Goal: Information Seeking & Learning: Learn about a topic

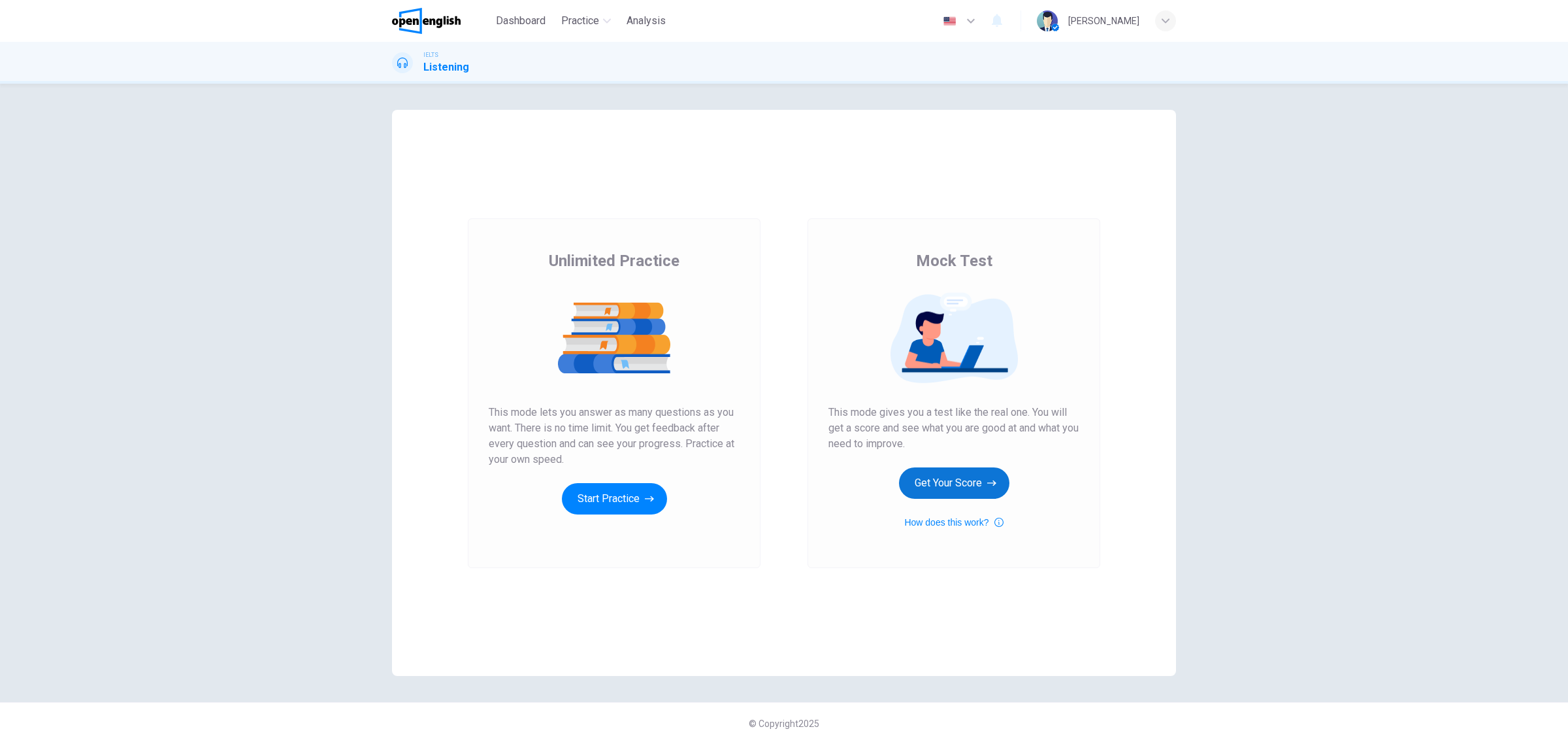
click at [927, 468] on button "Get Your Score" at bounding box center [954, 483] width 110 height 31
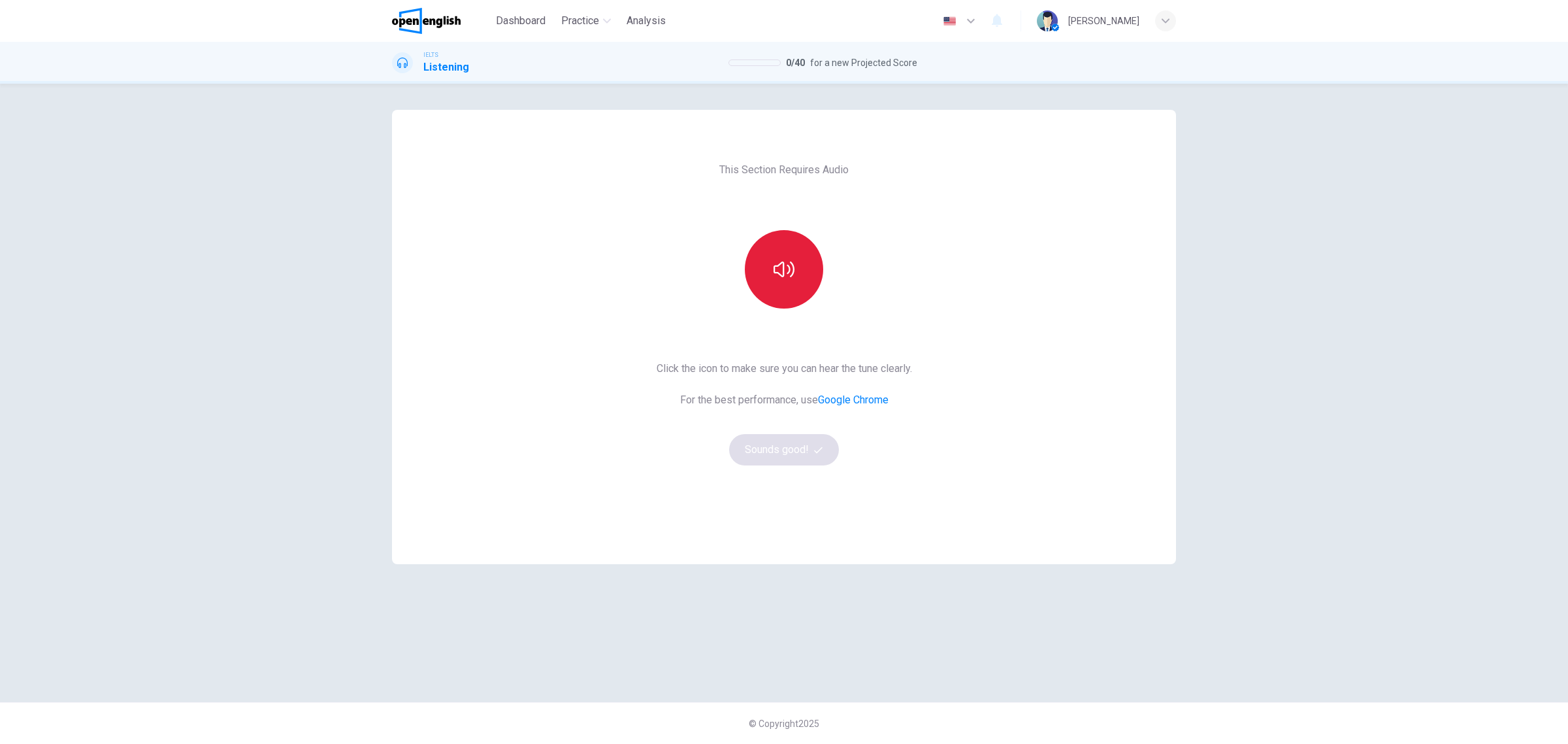
click at [776, 272] on icon "button" at bounding box center [784, 269] width 21 height 16
click at [786, 448] on button "Sounds good!" at bounding box center [784, 449] width 110 height 31
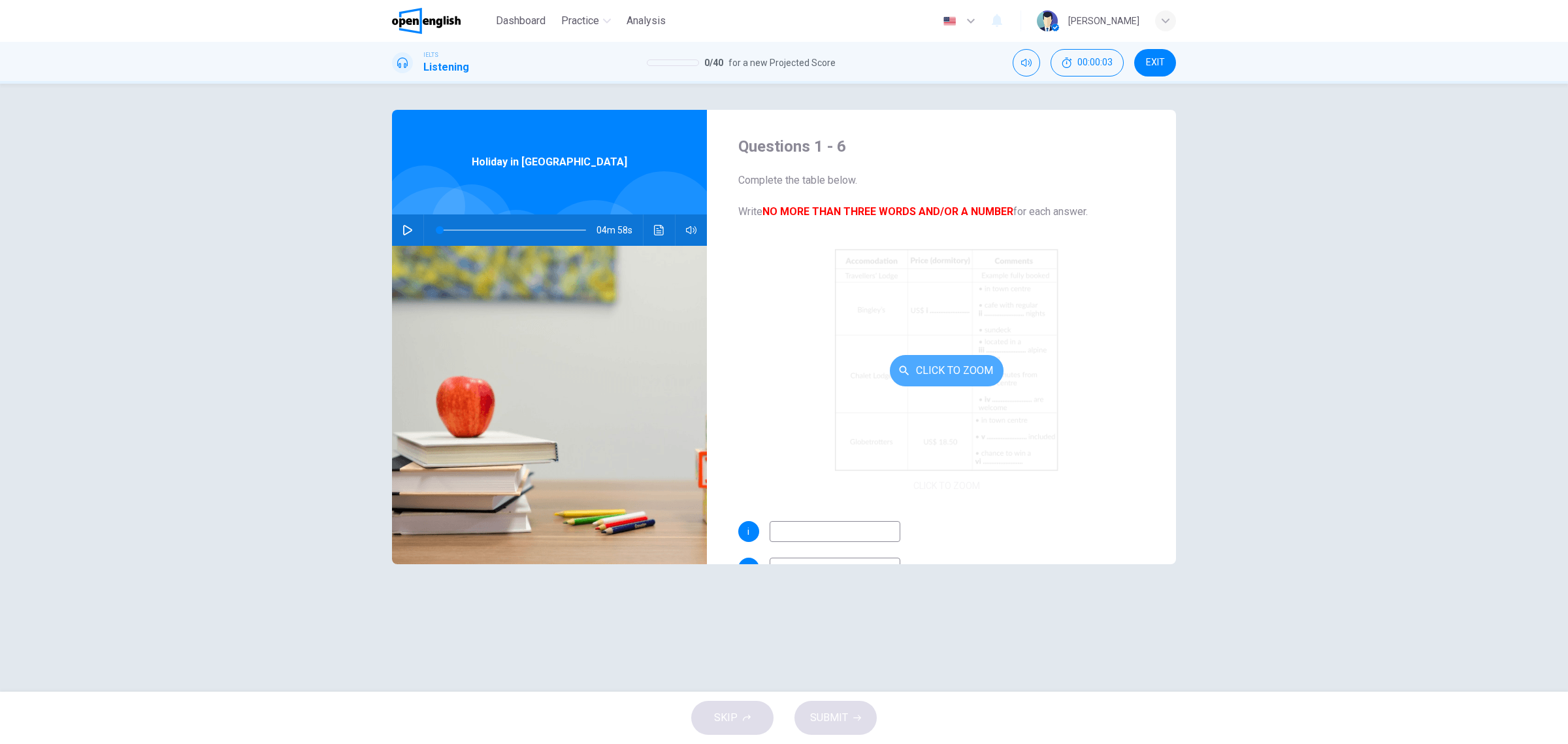
click at [938, 366] on button "Click to Zoom" at bounding box center [947, 370] width 114 height 31
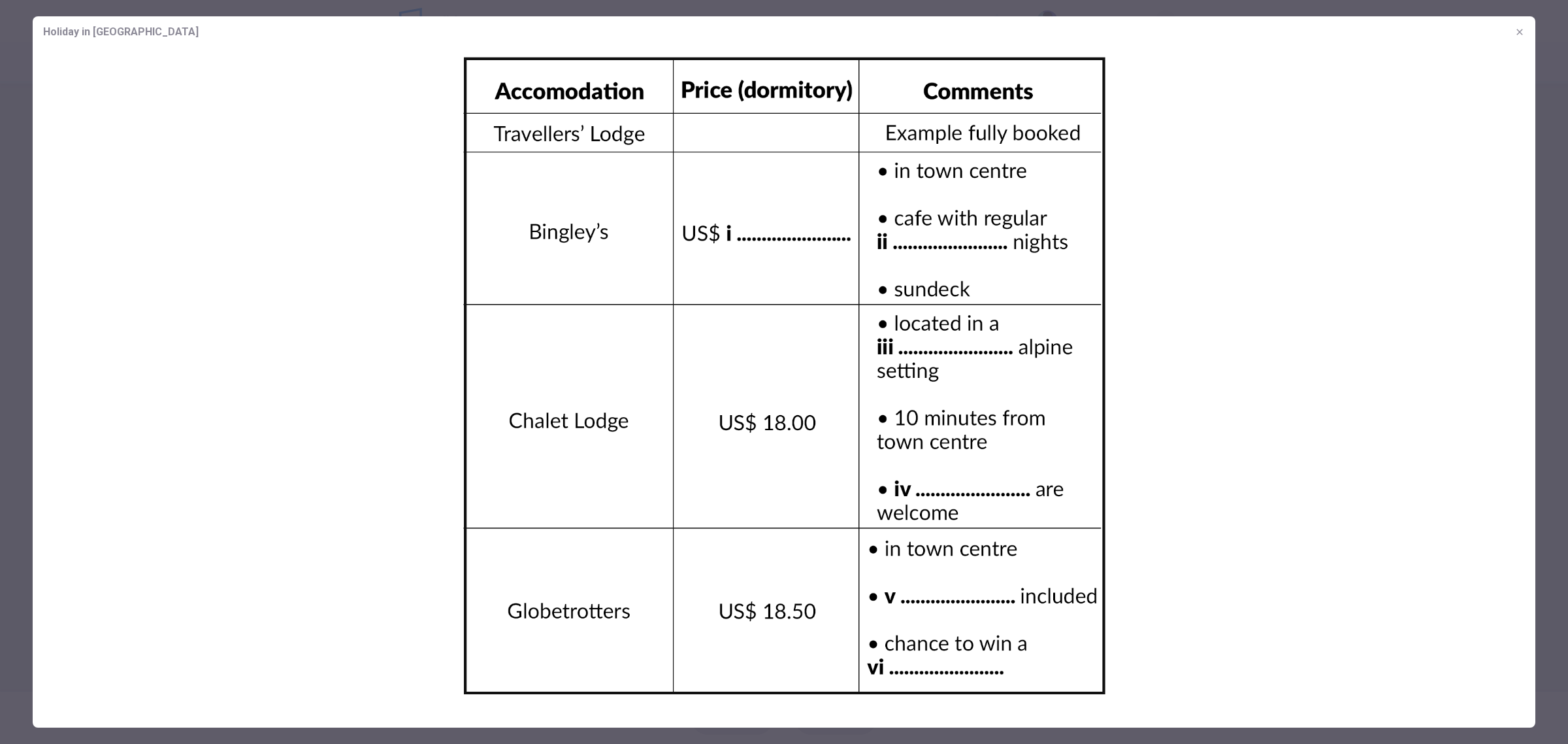
click at [33, 159] on img at bounding box center [783, 375] width 1503 height 655
click at [1520, 32] on icon "button" at bounding box center [1519, 31] width 6 height 6
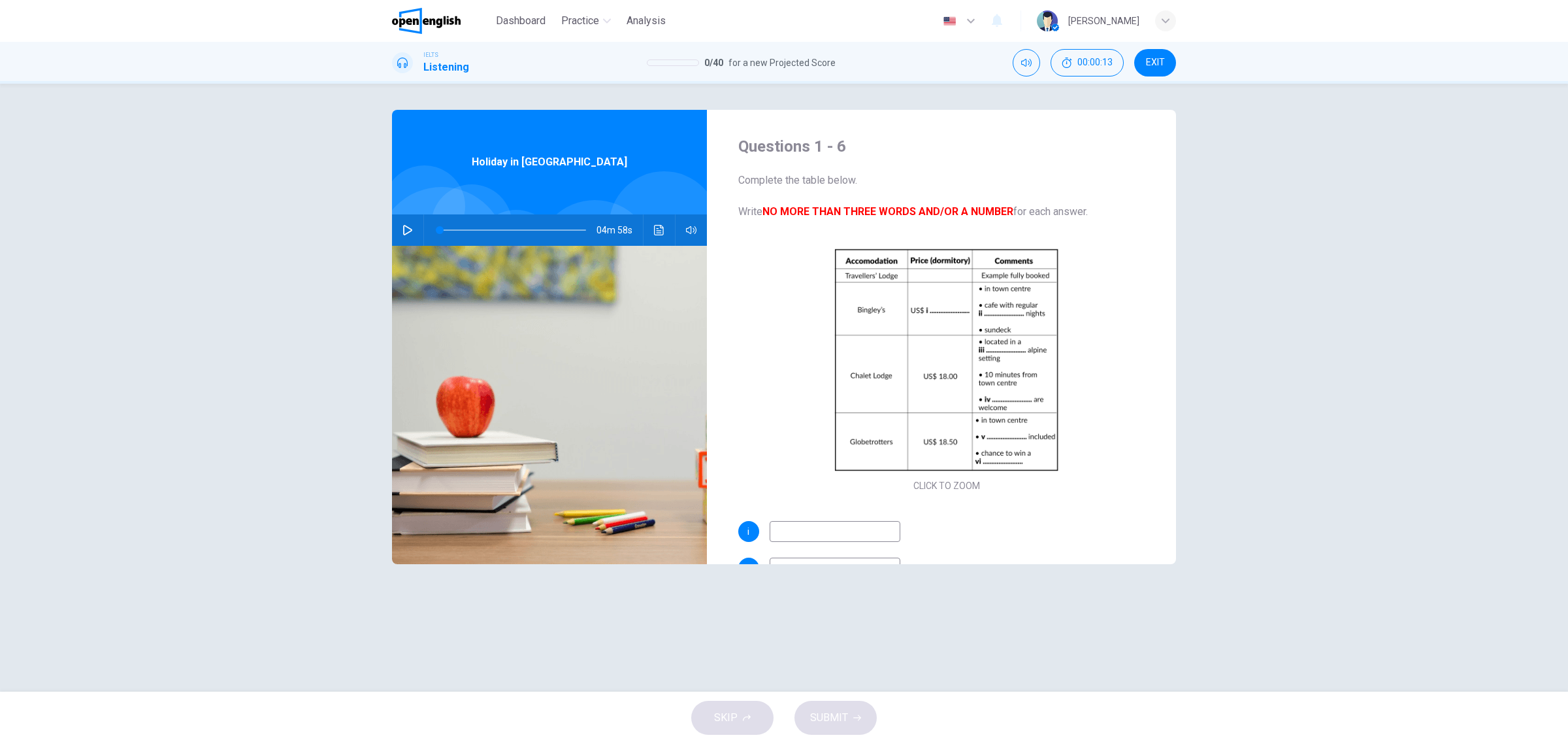
drag, startPoint x: 392, startPoint y: 230, endPoint x: 410, endPoint y: 230, distance: 18.0
click at [393, 230] on div "04m 58s" at bounding box center [549, 229] width 315 height 31
click at [412, 229] on icon "button" at bounding box center [408, 230] width 11 height 11
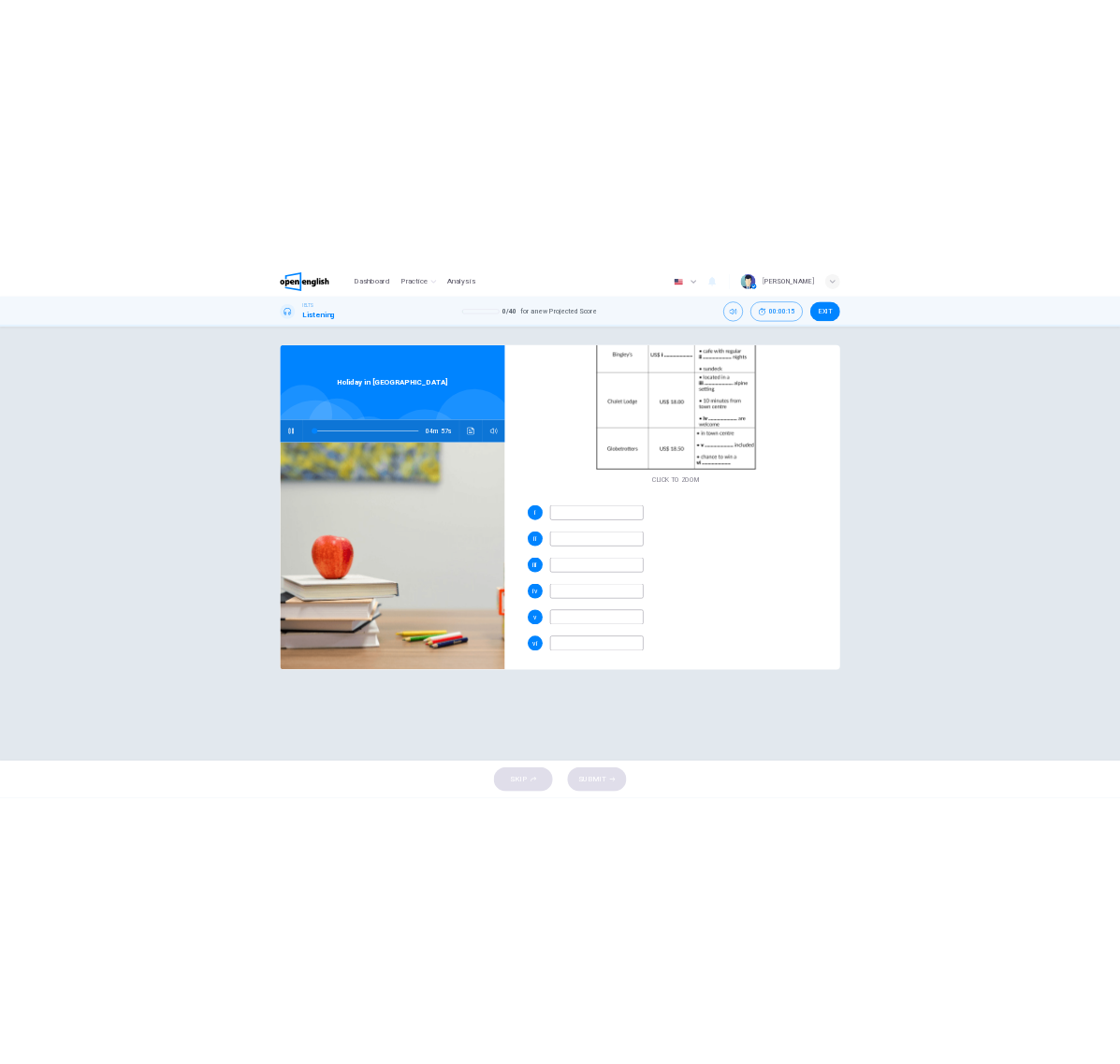
scroll to position [151, 0]
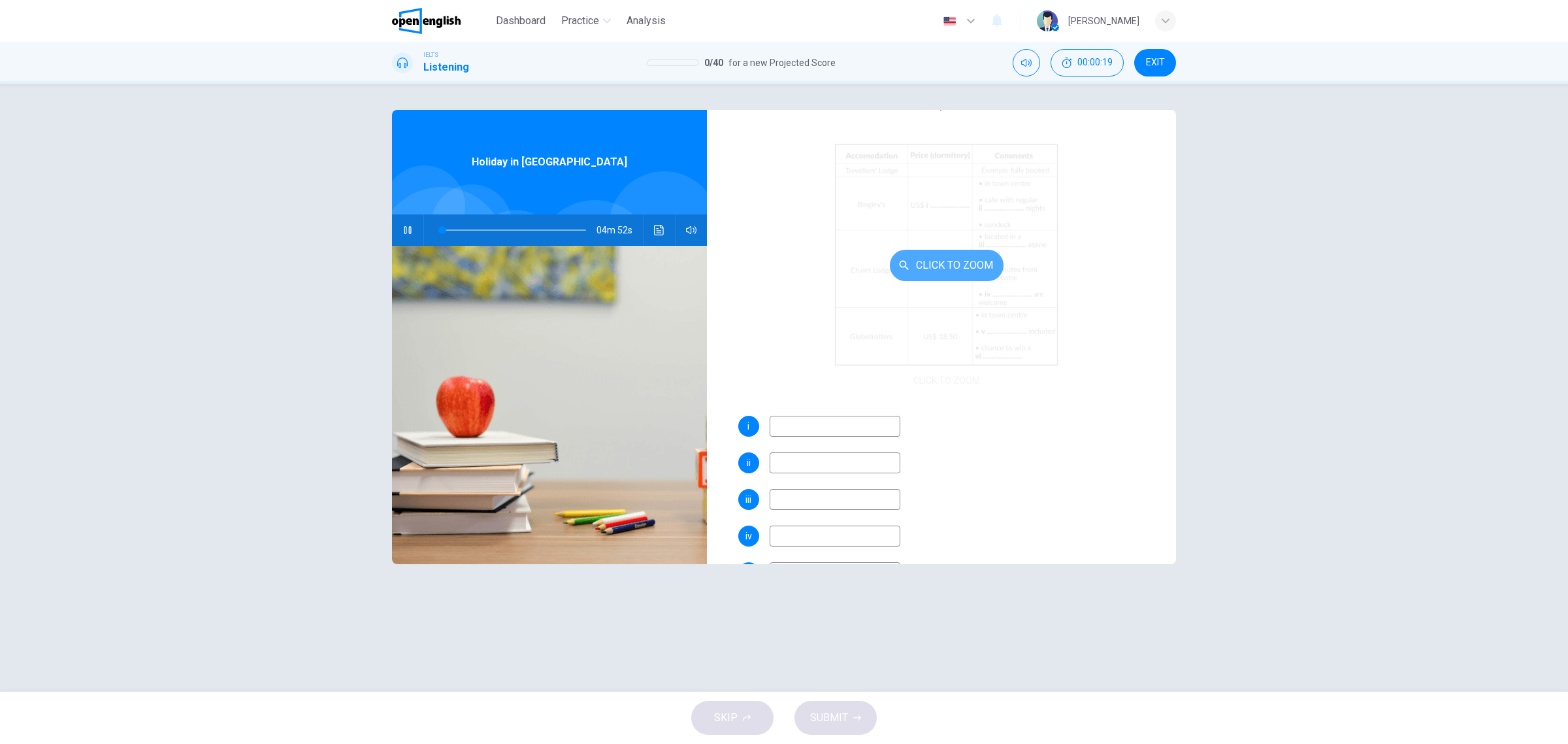
click at [939, 269] on button "Click to Zoom" at bounding box center [947, 265] width 114 height 31
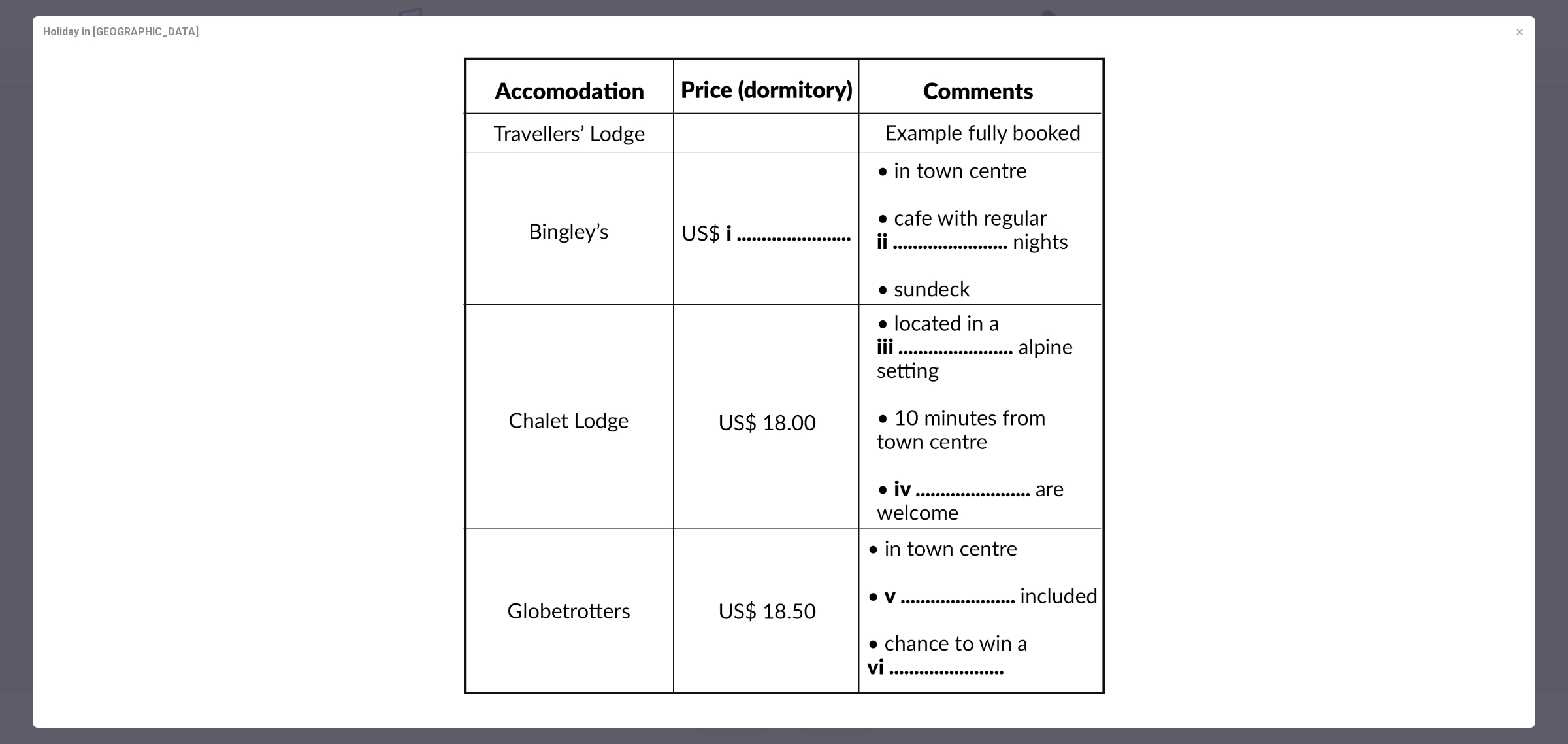
type input "*"
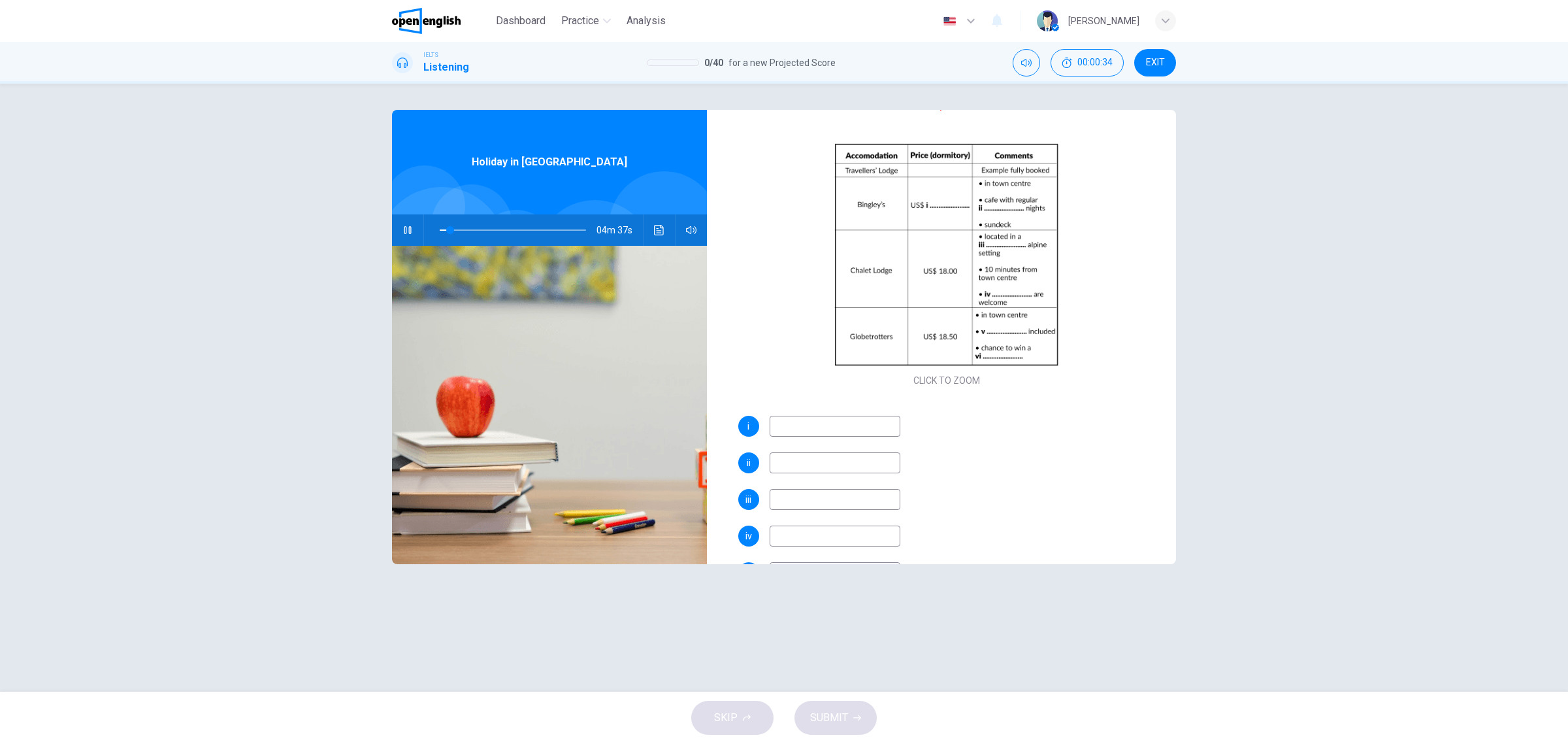
type input "*"
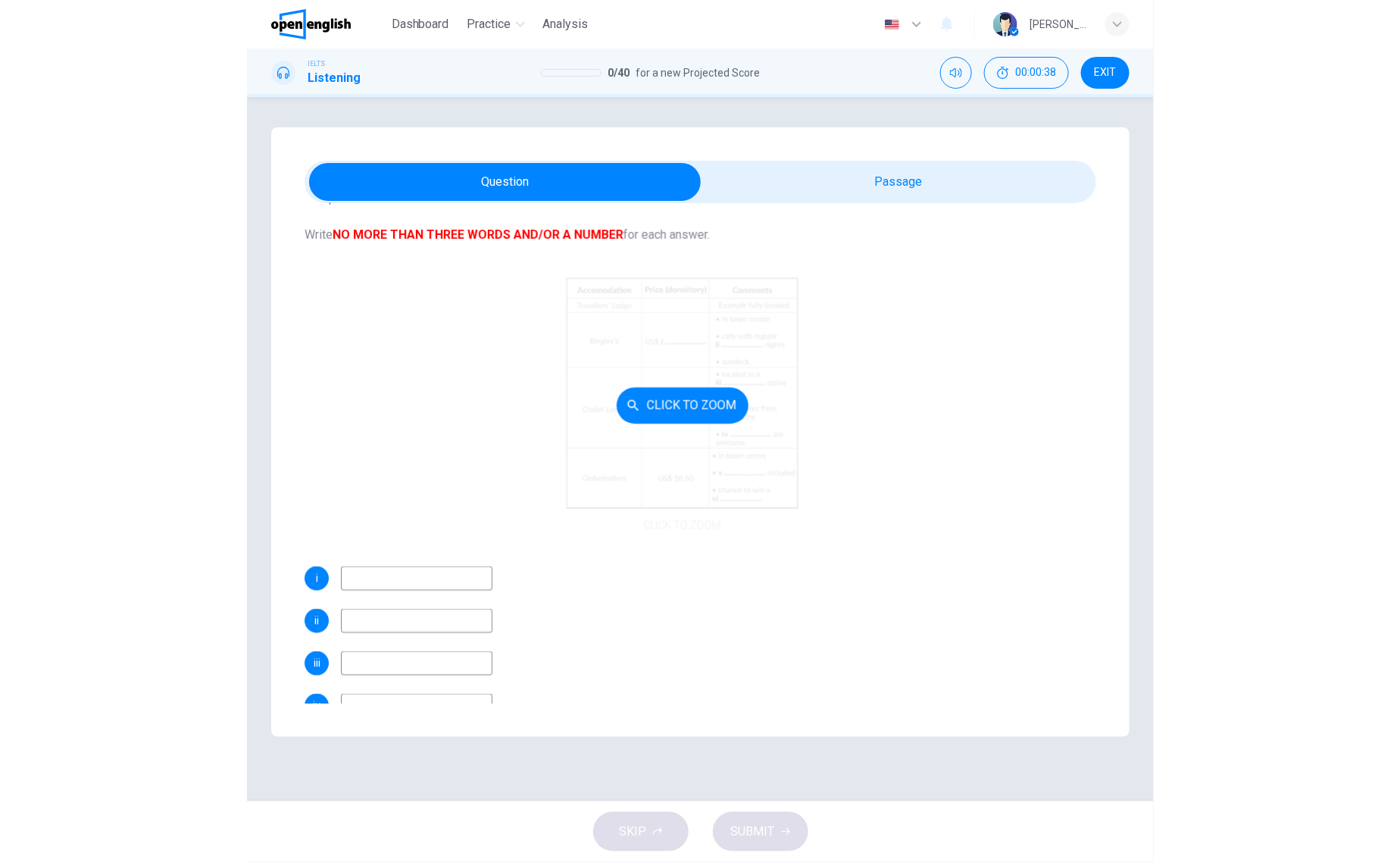
scroll to position [203, 0]
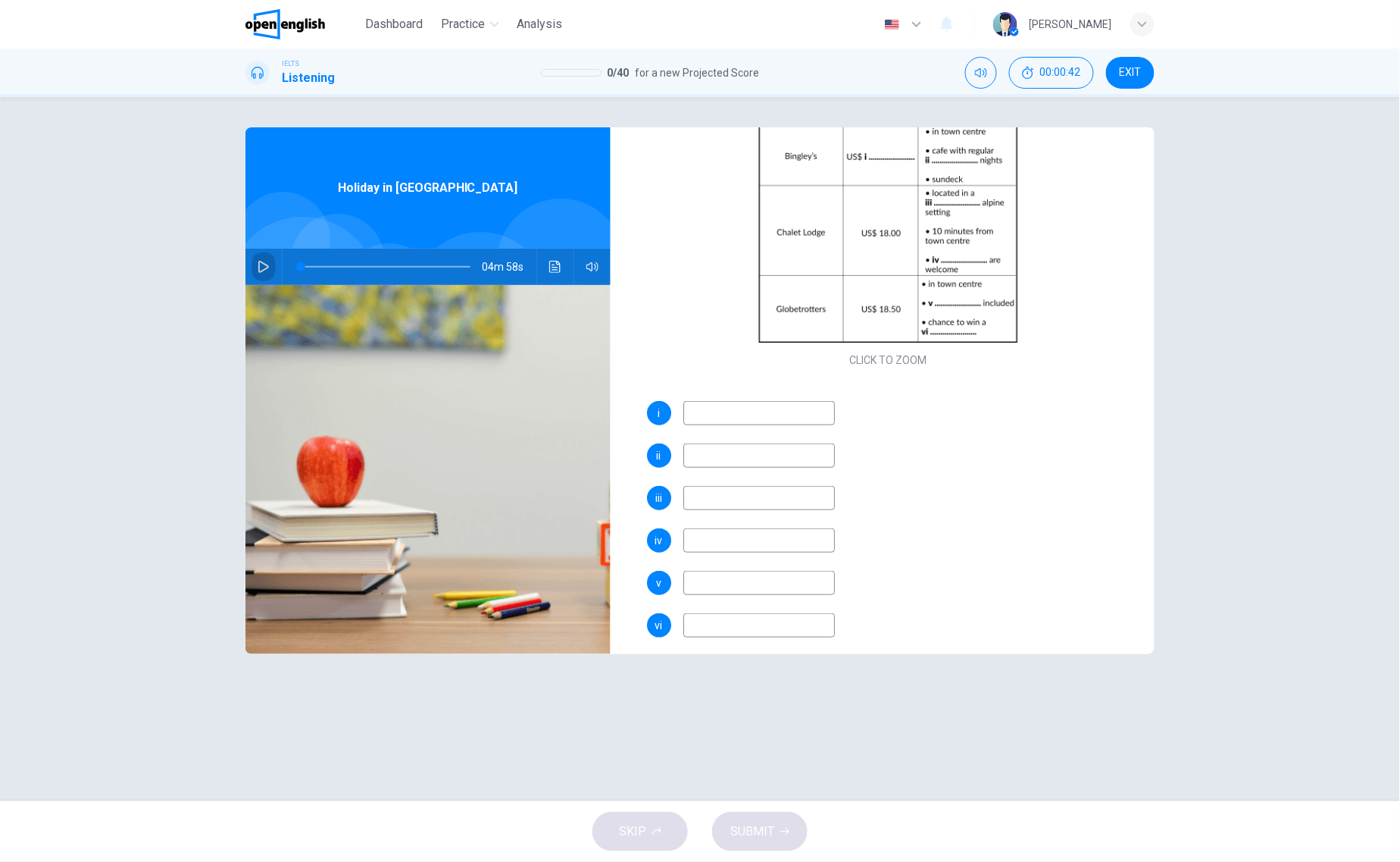
click at [263, 270] on icon "button" at bounding box center [264, 267] width 11 height 12
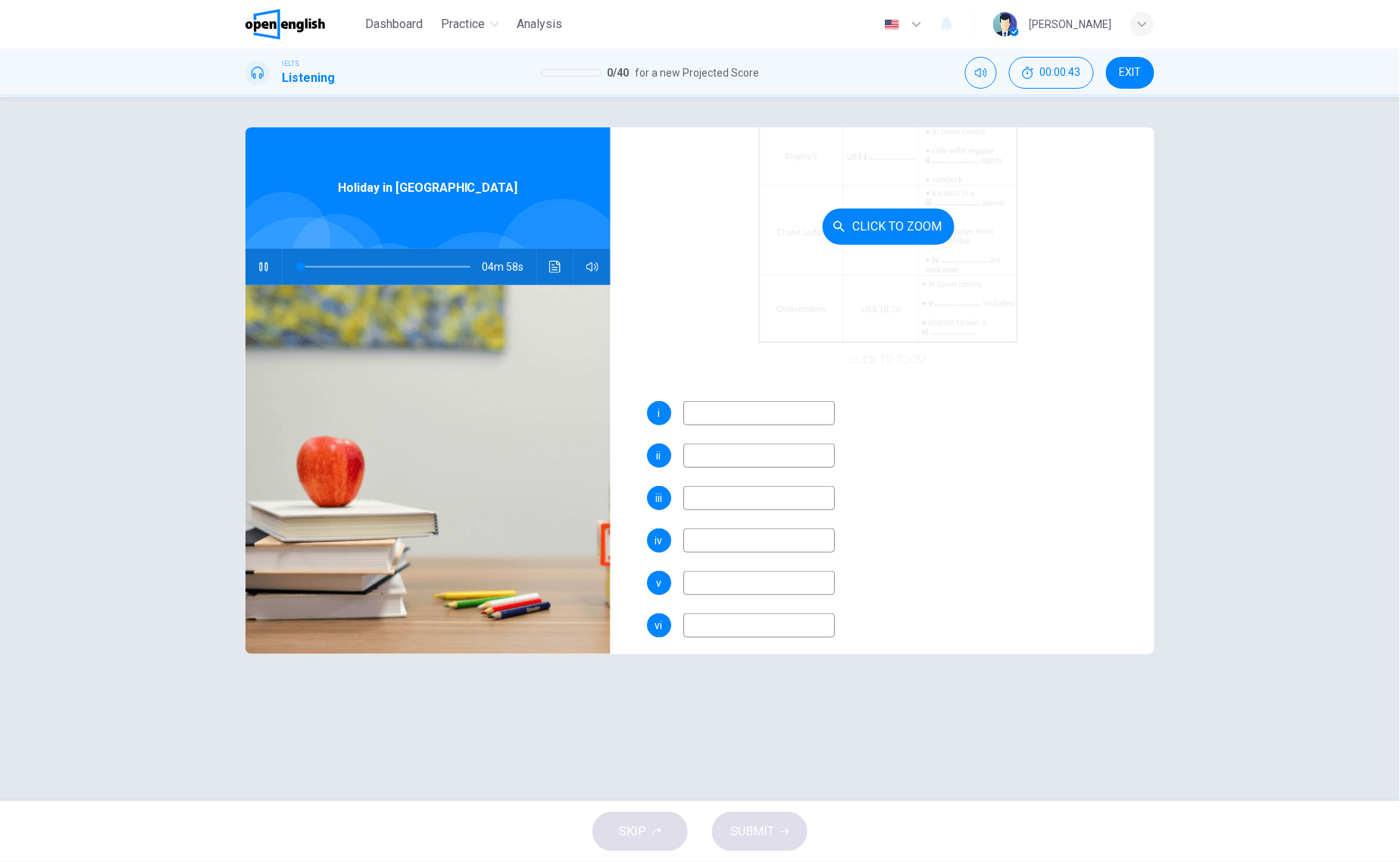
click at [830, 286] on div "Click to Zoom" at bounding box center [889, 226] width 485 height 289
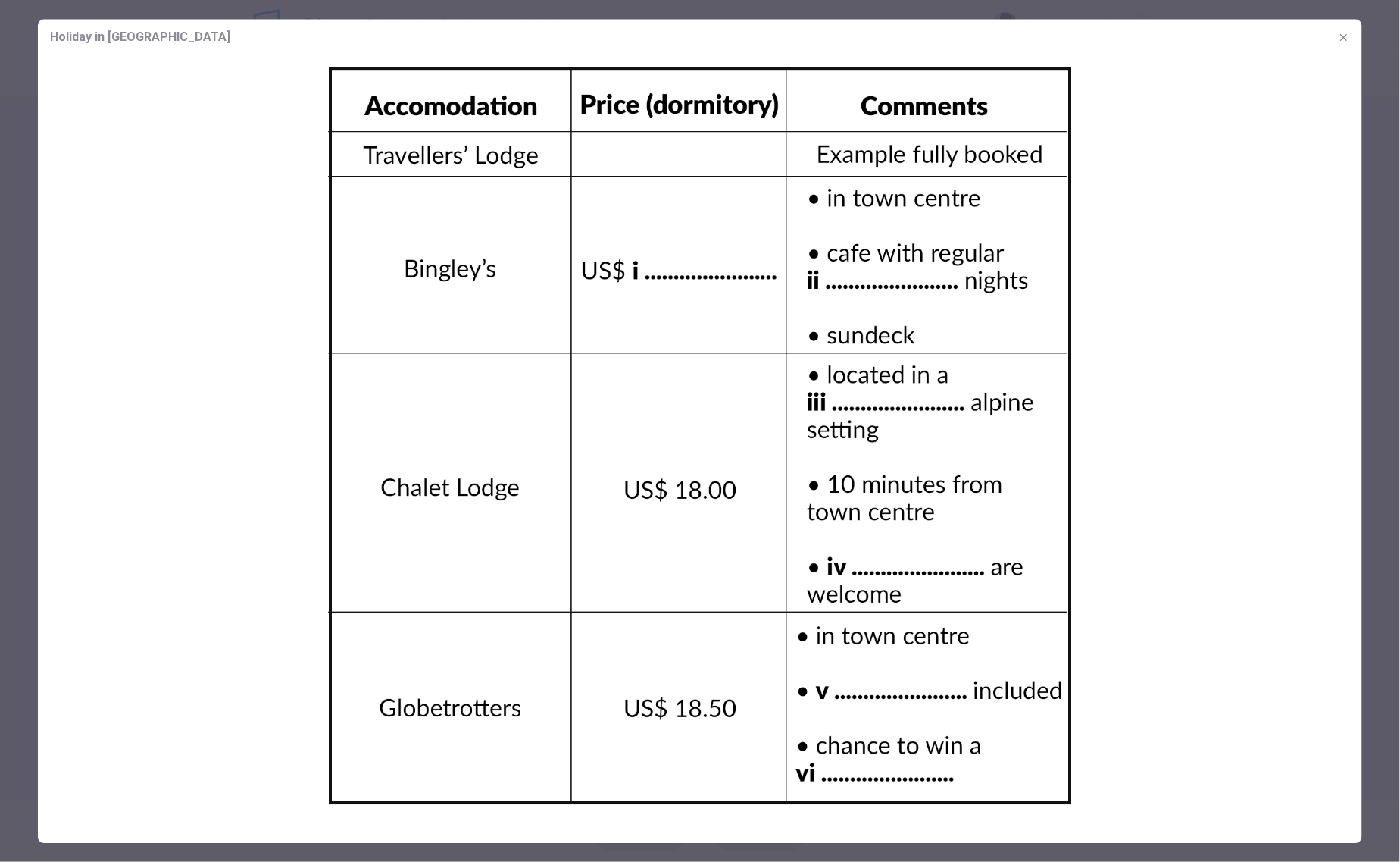
click at [1337, 31] on button "button" at bounding box center [1344, 38] width 25 height 25
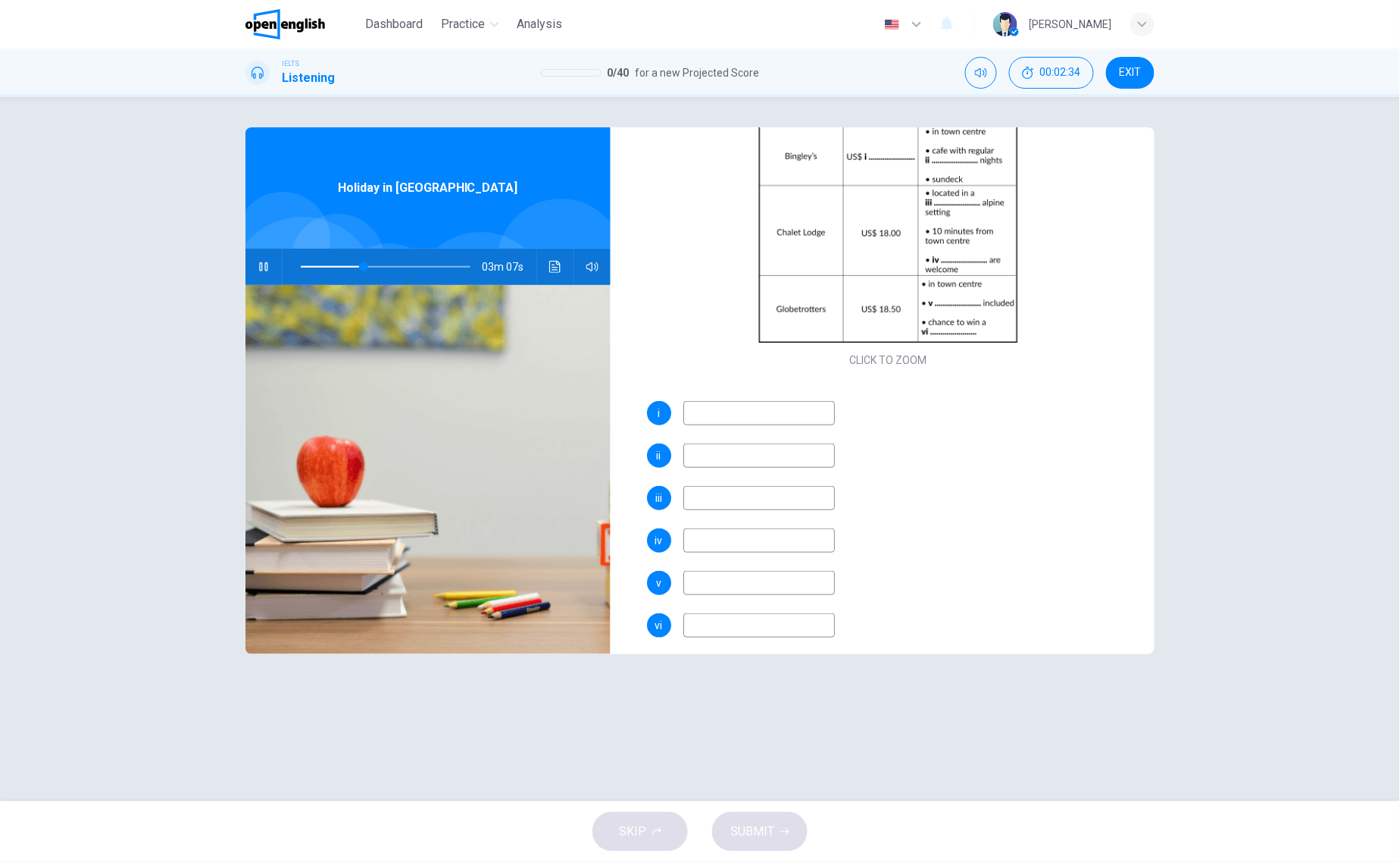
type input "**"
